Goal: Find specific page/section: Find specific page/section

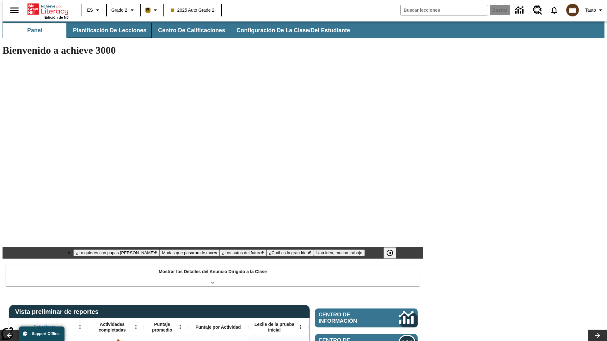
click at [106, 30] on button "Planificación de lecciones" at bounding box center [110, 30] width 84 height 15
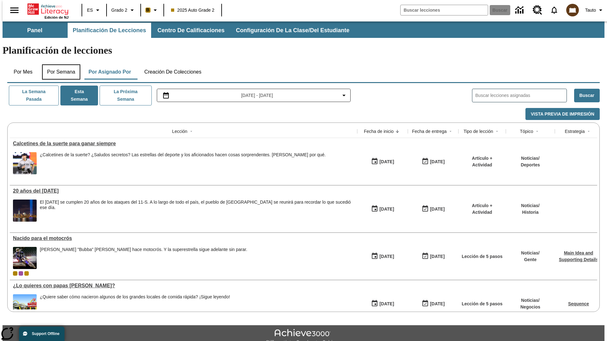
click at [59, 64] on button "Por semana" at bounding box center [61, 71] width 38 height 15
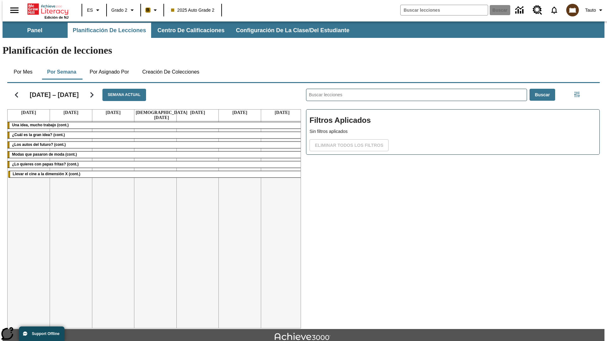
click at [89, 89] on icon "Seguir" at bounding box center [91, 94] width 11 height 11
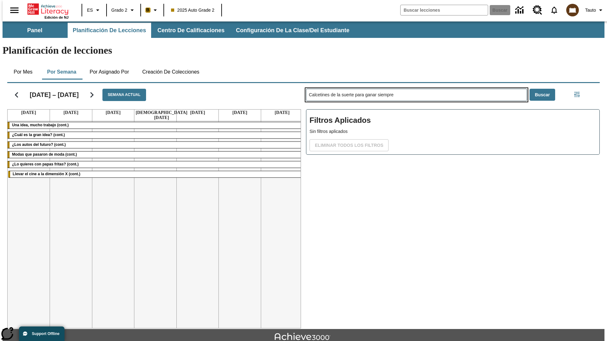
type input "Calcetines de la suerte para ganar siempre"
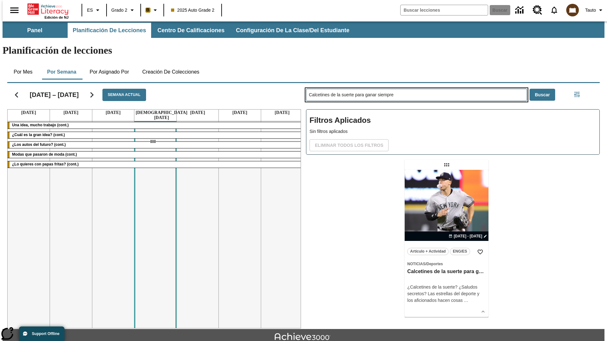
drag, startPoint x: 447, startPoint y: 140, endPoint x: 153, endPoint y: 142, distance: 294.7
click at [153, 142] on div "[DATE] – [DATE] Semana actual [DATE] [DATE] [DATE] [DATE] [DATE] [DATE] [DATE] …" at bounding box center [301, 205] width 598 height 248
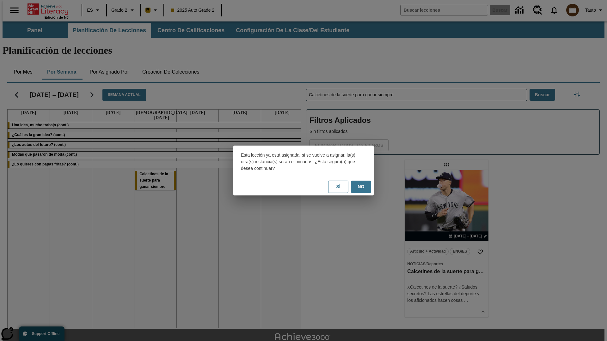
click at [361, 187] on button "No" at bounding box center [361, 187] width 20 height 12
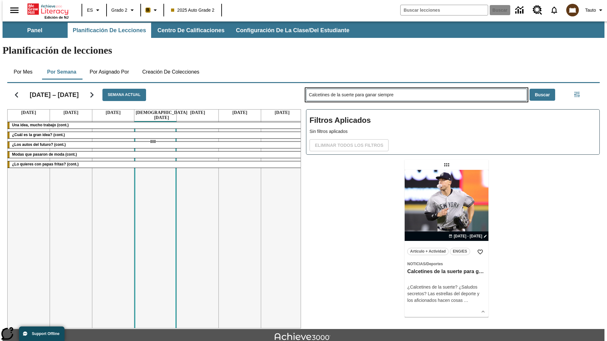
drag, startPoint x: 447, startPoint y: 140, endPoint x: 153, endPoint y: 142, distance: 294.7
click at [153, 142] on div "[DATE] – [DATE] Semana actual [DATE] [DATE] [DATE] [DATE] [DATE] [DATE] [DATE] …" at bounding box center [301, 205] width 598 height 248
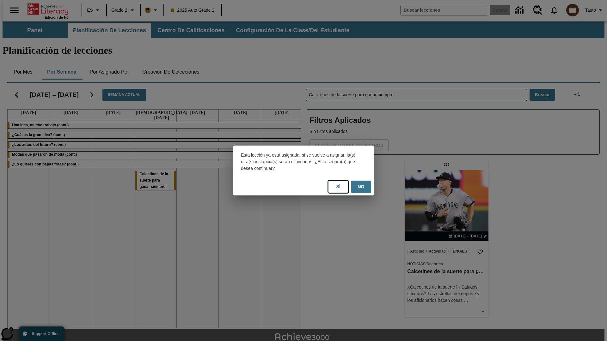
click at [338, 187] on button "Sí" at bounding box center [338, 187] width 20 height 12
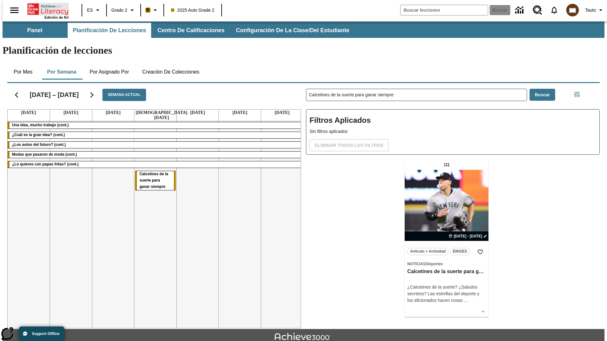
click at [46, 9] on icon "Portada" at bounding box center [49, 9] width 42 height 13
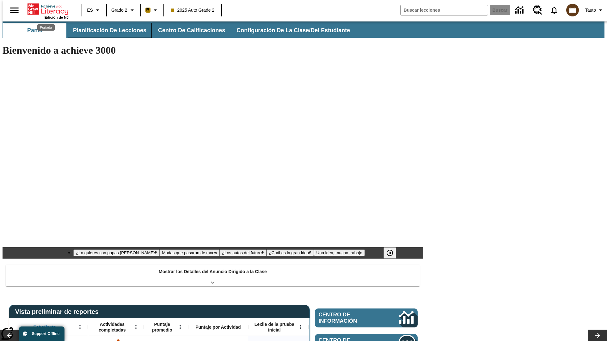
click at [106, 30] on button "Planificación de lecciones" at bounding box center [110, 30] width 84 height 15
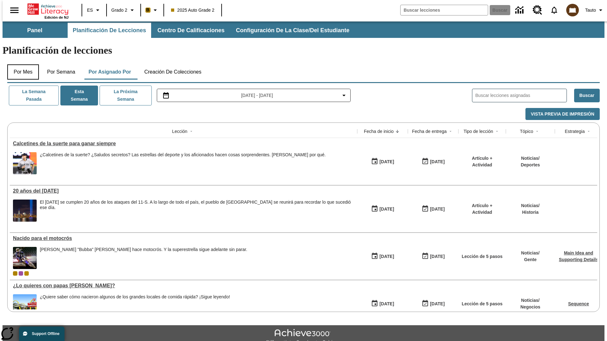
click at [21, 64] on button "Por mes" at bounding box center [23, 71] width 32 height 15
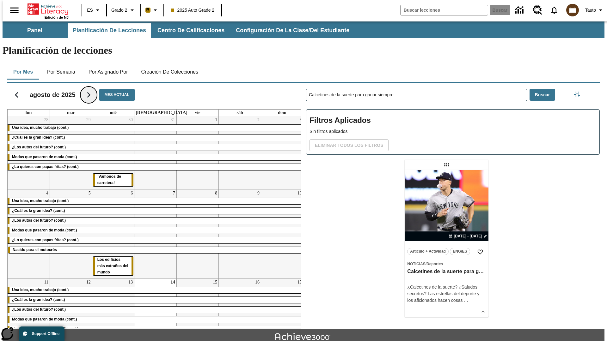
click at [86, 89] on icon "Seguir" at bounding box center [88, 94] width 11 height 11
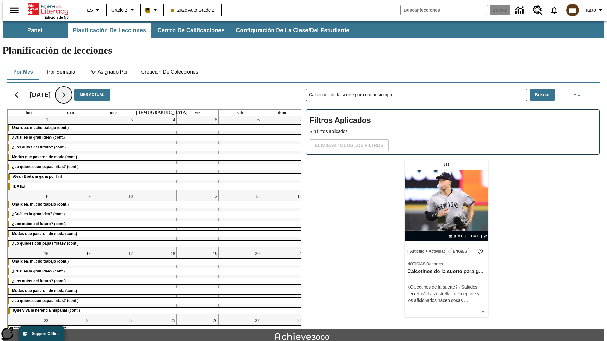
click at [69, 89] on icon "Seguir" at bounding box center [63, 94] width 11 height 11
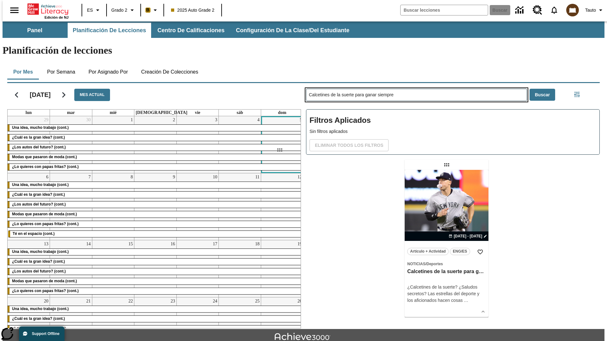
drag, startPoint x: 447, startPoint y: 140, endPoint x: 279, endPoint y: 150, distance: 168.2
click at [279, 150] on div "[DATE] Mes actual lun mar mié jue vie sáb dom 29 Una idea, mucho trabajo (cont.…" at bounding box center [301, 205] width 598 height 248
